Goal: Information Seeking & Learning: Check status

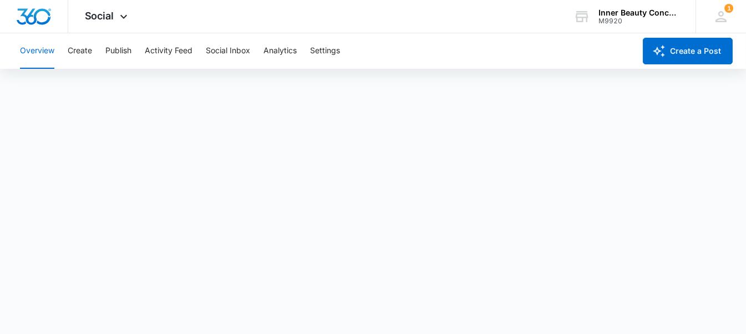
click at [118, 7] on div "Social Apps Reputation Websites Forms CRM Email Social Shop Payments POS Conten…" at bounding box center [107, 16] width 79 height 33
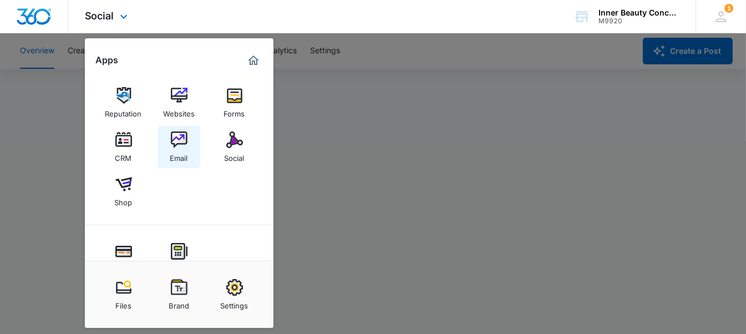
click at [168, 131] on link "Email" at bounding box center [179, 147] width 42 height 42
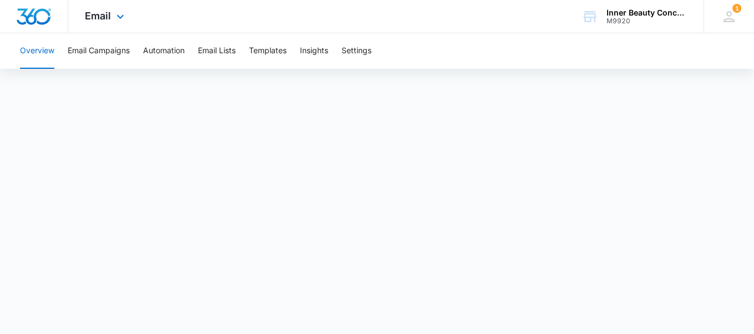
click at [111, 21] on div "Email Apps Reputation Websites Forms CRM Email Social Shop Payments POS Content…" at bounding box center [105, 16] width 75 height 33
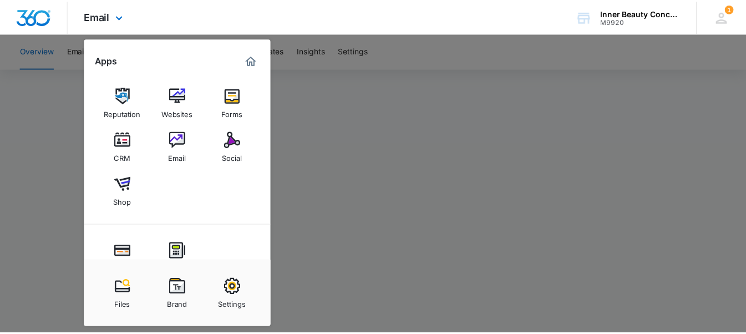
scroll to position [98, 0]
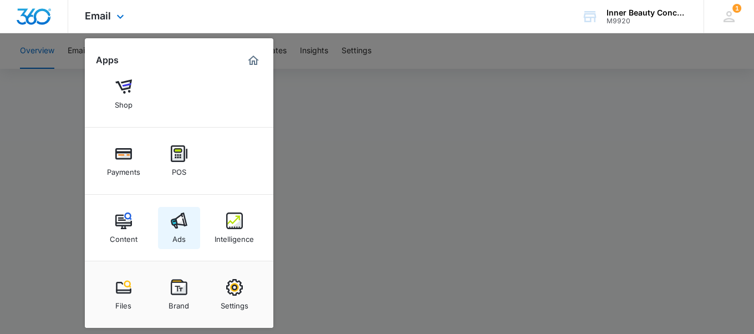
click at [191, 227] on link "Ads" at bounding box center [179, 228] width 42 height 42
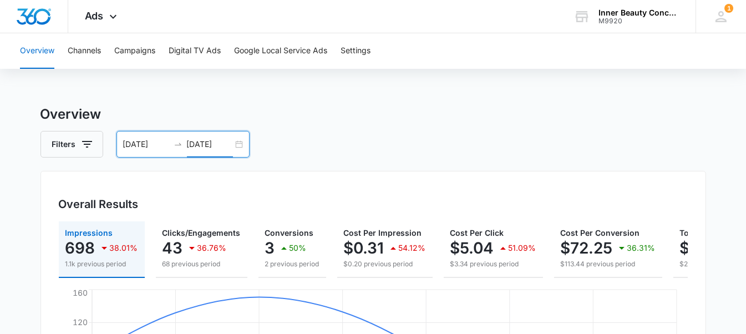
click at [207, 146] on input "[DATE]" at bounding box center [210, 144] width 46 height 12
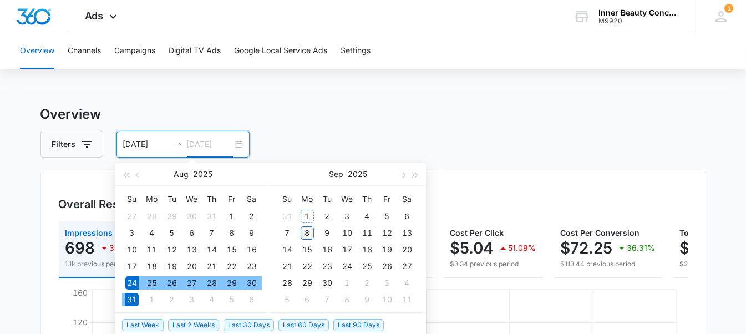
type input "[DATE]"
click at [308, 232] on div "8" at bounding box center [307, 232] width 13 height 13
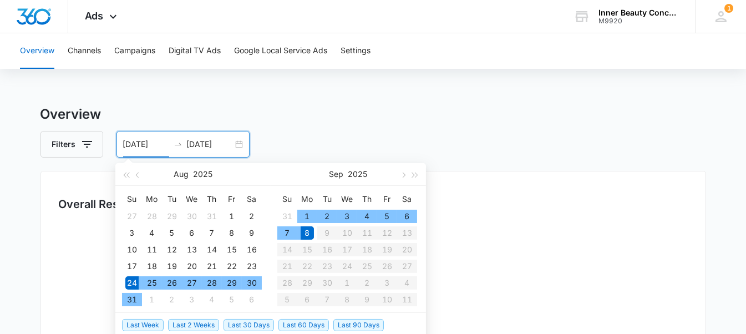
click at [308, 232] on div "8" at bounding box center [307, 232] width 13 height 13
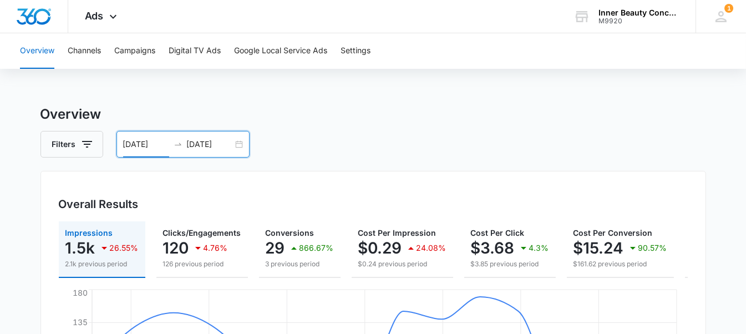
click at [153, 133] on div "[DATE] [DATE]" at bounding box center [182, 144] width 133 height 27
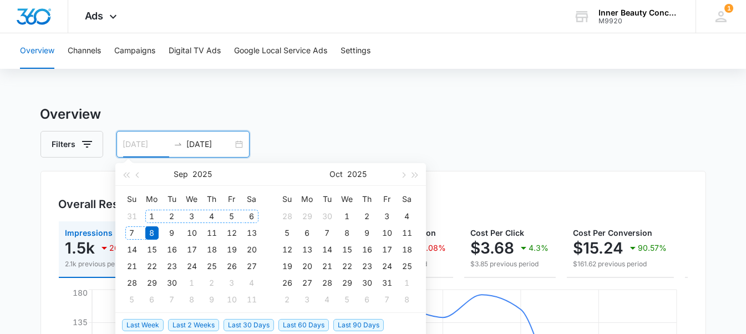
click at [153, 217] on div "1" at bounding box center [151, 216] width 13 height 13
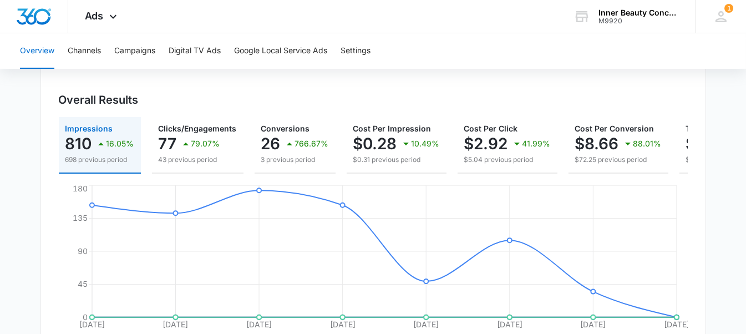
scroll to position [17, 0]
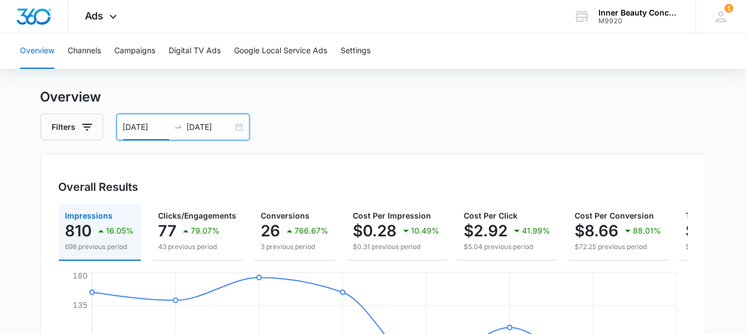
click at [129, 130] on input "[DATE]" at bounding box center [146, 127] width 46 height 12
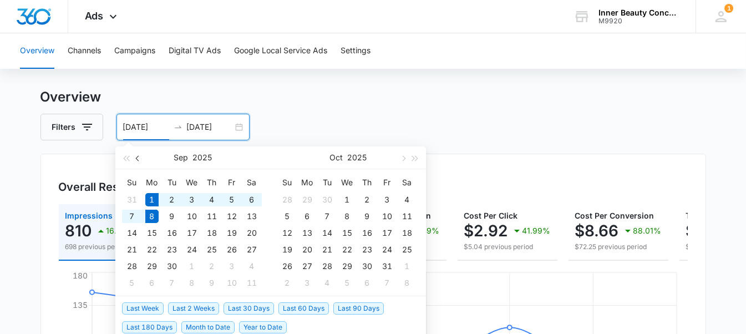
click at [137, 159] on button "button" at bounding box center [138, 157] width 12 height 22
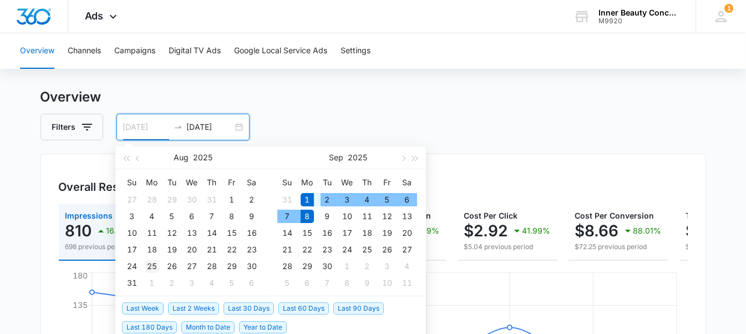
type input "[DATE]"
click at [157, 262] on div "25" at bounding box center [151, 265] width 13 height 13
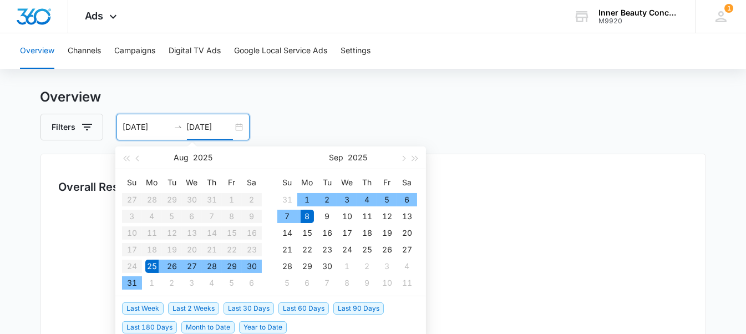
type input "[DATE]"
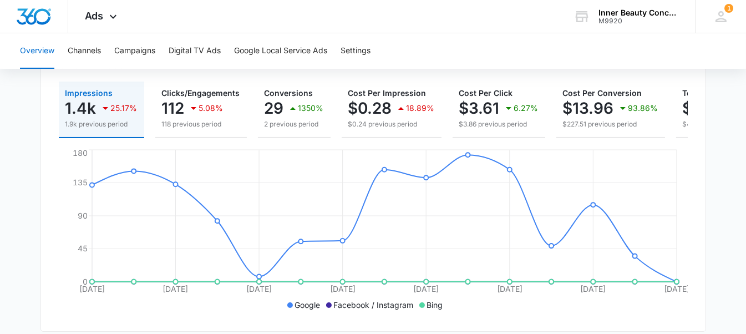
scroll to position [138, 0]
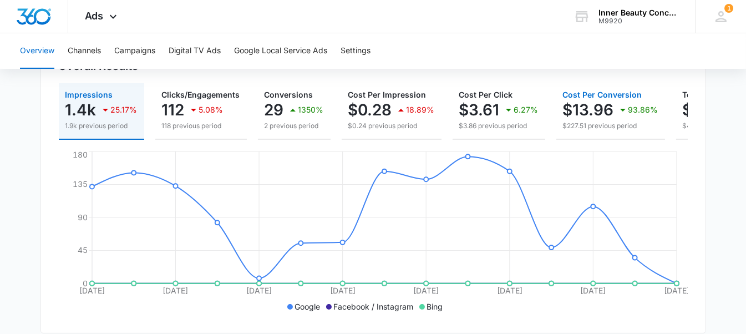
click at [607, 109] on p "$13.96" at bounding box center [588, 110] width 51 height 18
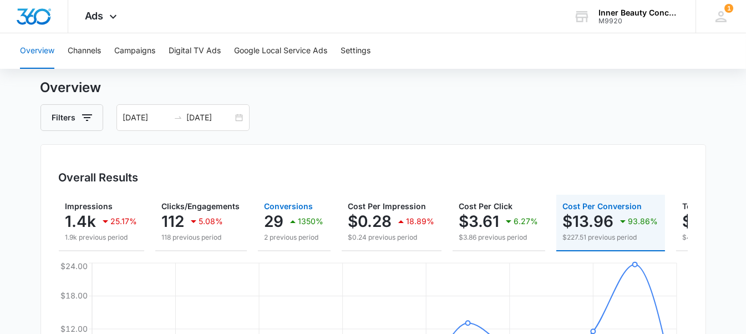
scroll to position [0, 0]
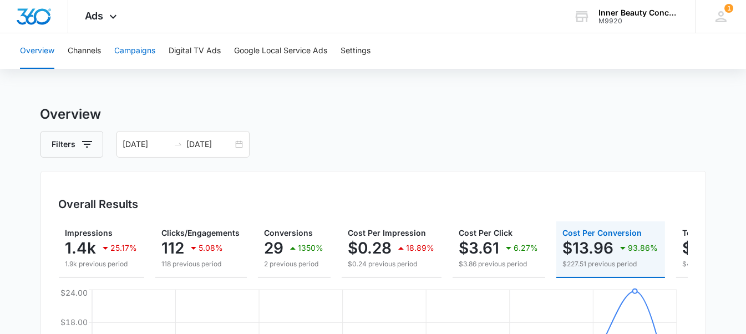
click at [142, 51] on button "Campaigns" at bounding box center [134, 50] width 41 height 35
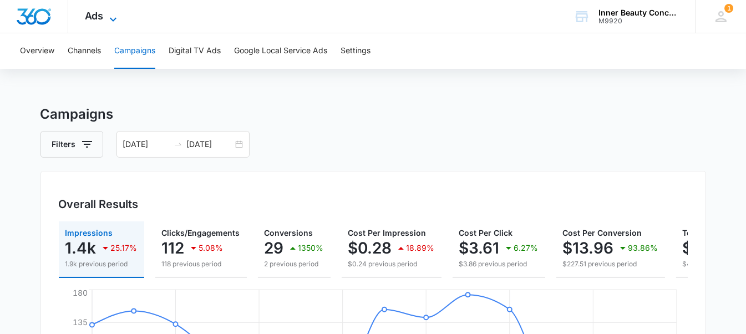
click at [90, 16] on span "Ads" at bounding box center [94, 16] width 19 height 12
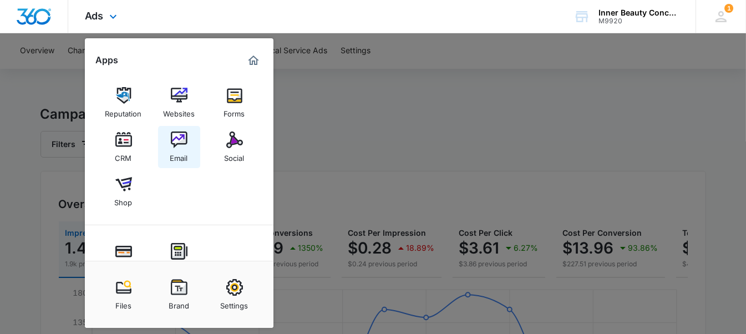
click at [177, 140] on img at bounding box center [179, 139] width 17 height 17
